Goal: Find specific page/section: Find specific page/section

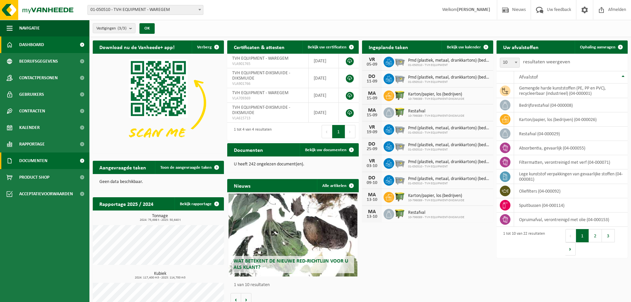
click at [40, 159] on span "Documenten" at bounding box center [33, 160] width 28 height 17
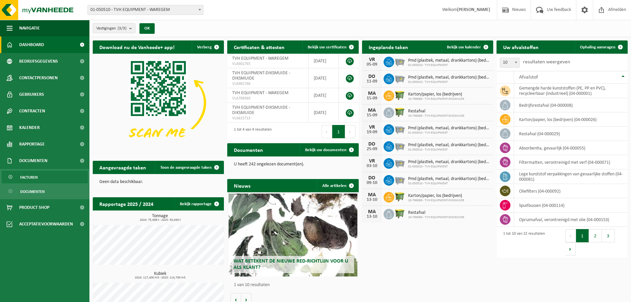
click at [26, 176] on span "Facturen" at bounding box center [29, 177] width 18 height 13
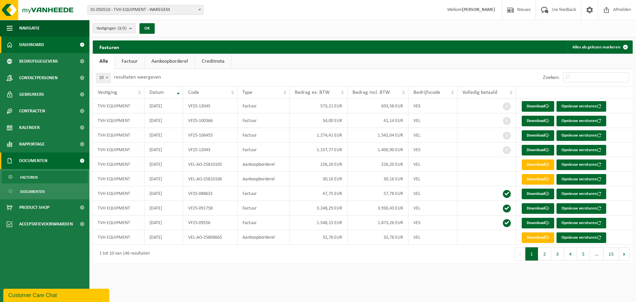
click at [40, 44] on span "Dashboard" at bounding box center [31, 44] width 25 height 17
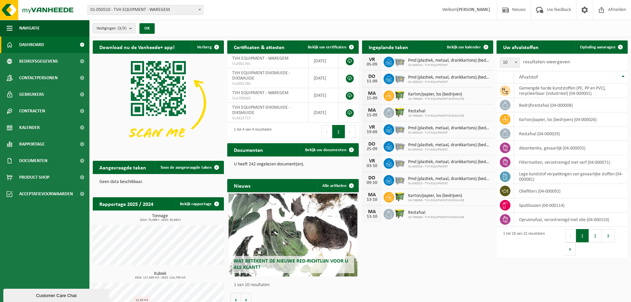
click at [446, 264] on div "Download nu de Vanheede+ app! Verberg Certificaten & attesten Bekijk uw certifi…" at bounding box center [360, 183] width 538 height 292
